Goal: Navigation & Orientation: Find specific page/section

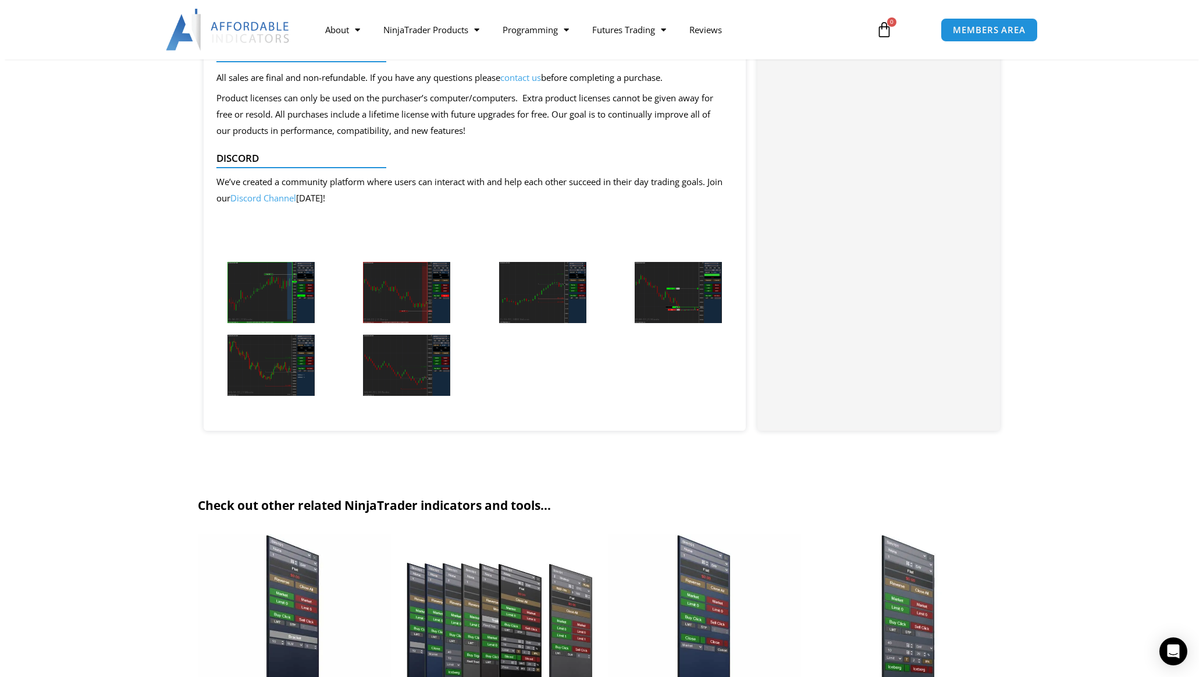
scroll to position [2486, 0]
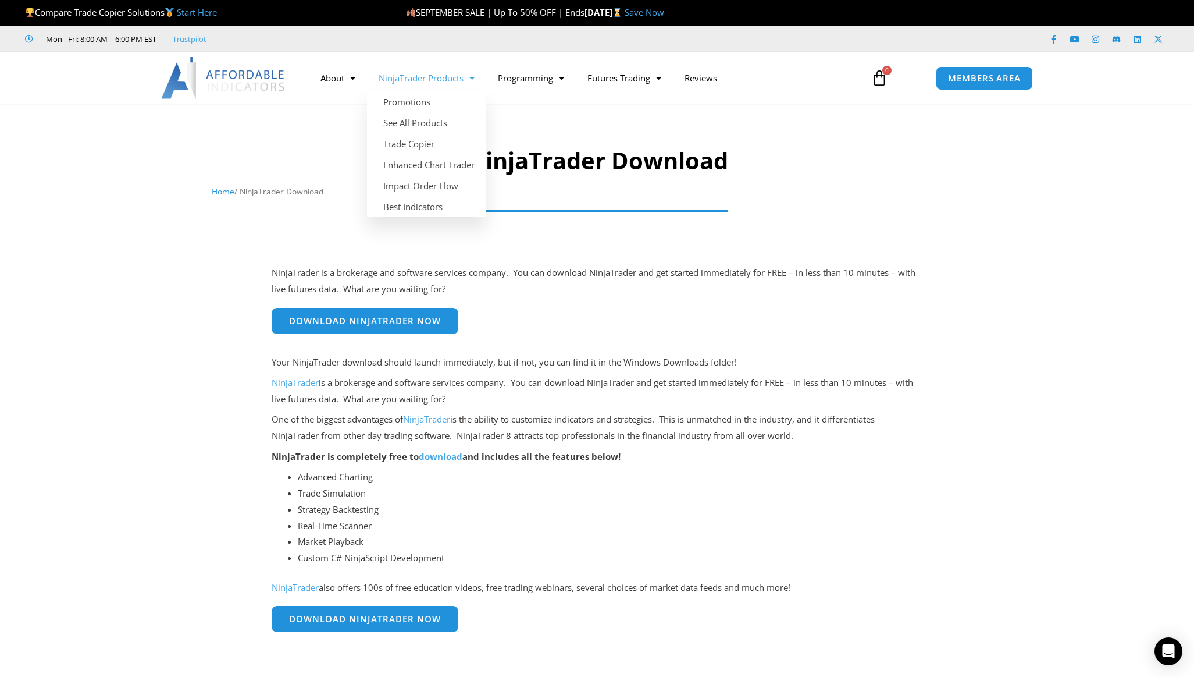
click at [474, 80] on span "Menu" at bounding box center [469, 78] width 11 height 20
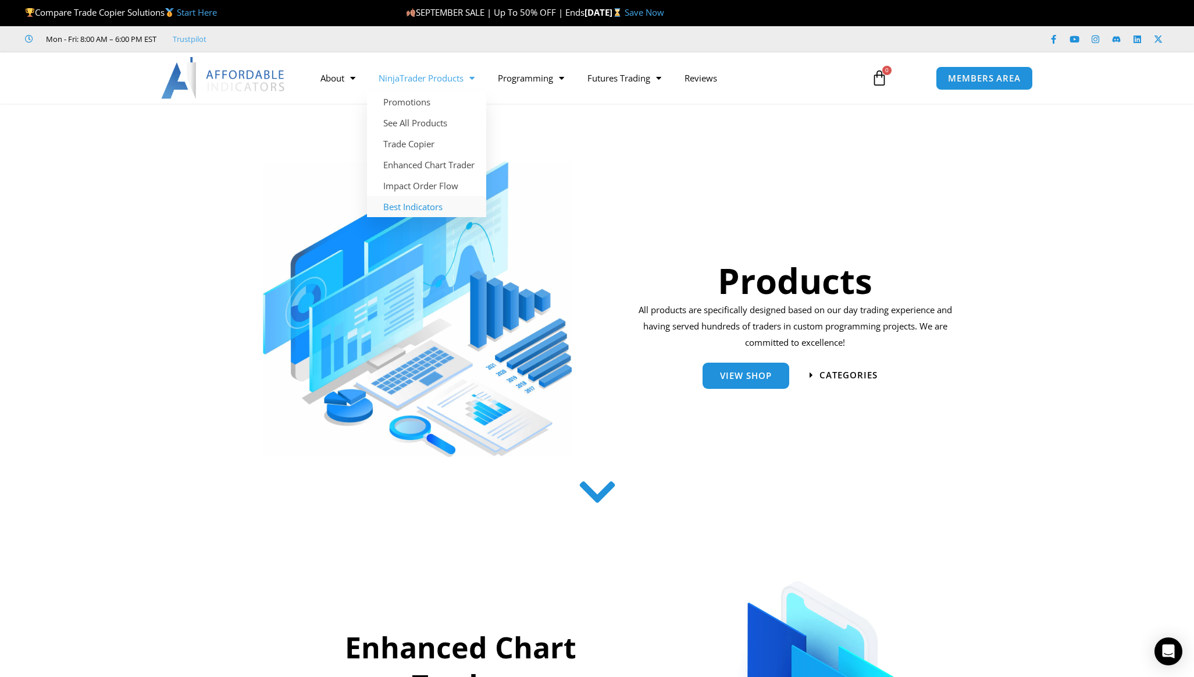
click at [425, 210] on link "Best Indicators" at bounding box center [426, 206] width 119 height 21
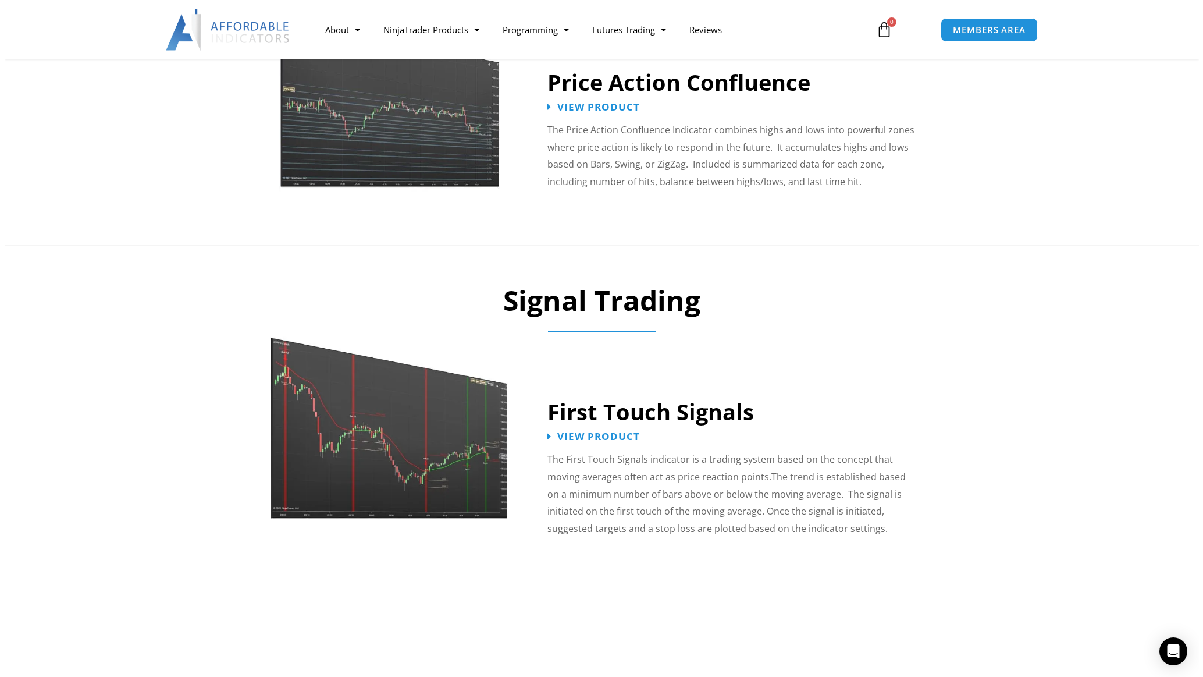
scroll to position [1571, 0]
